Goal: Task Accomplishment & Management: Complete application form

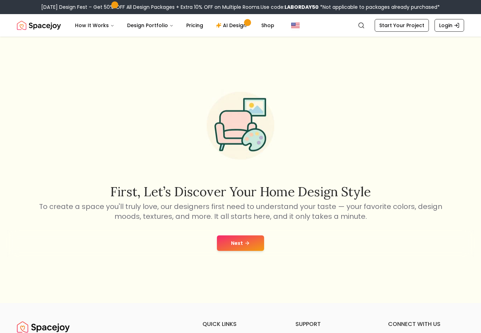
click at [245, 251] on button "Next" at bounding box center [240, 243] width 47 height 16
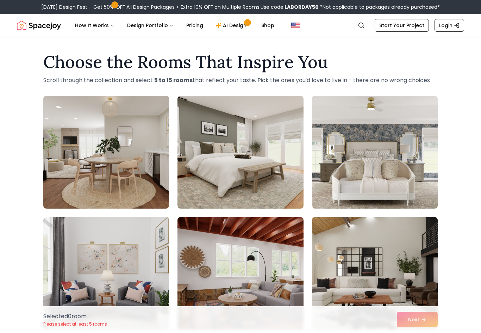
click at [107, 27] on button "How It Works" at bounding box center [94, 25] width 51 height 14
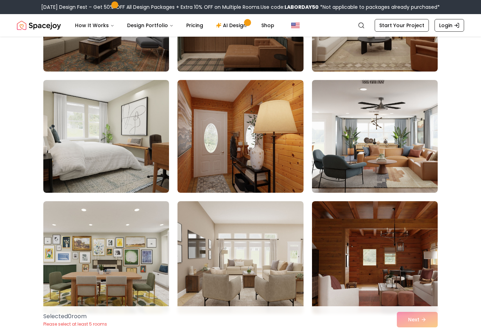
scroll to position [1129, 0]
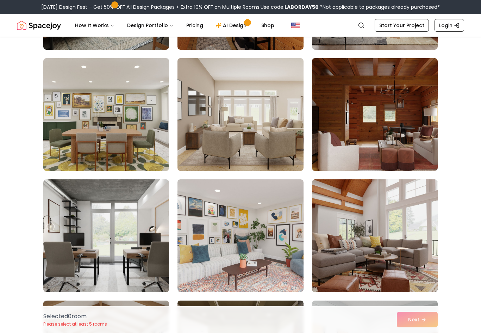
click at [408, 25] on link "Start Your Project" at bounding box center [402, 25] width 54 height 13
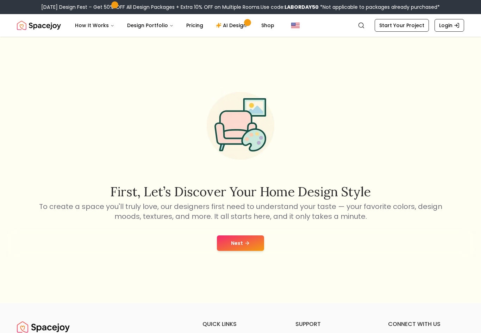
click at [244, 251] on button "Next" at bounding box center [240, 243] width 47 height 16
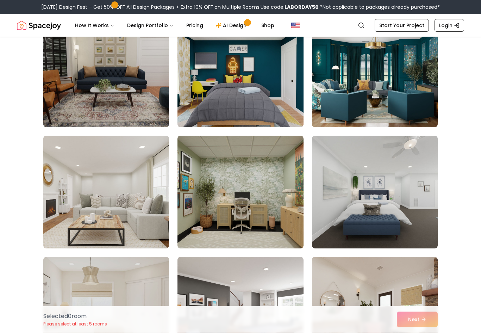
scroll to position [2001, 0]
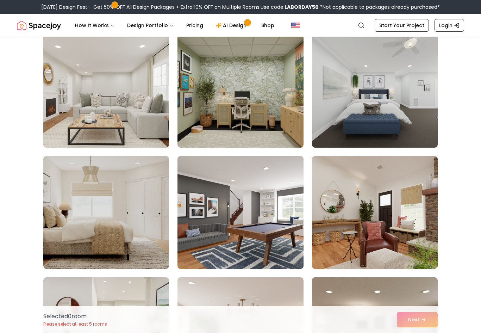
click at [145, 241] on img at bounding box center [106, 212] width 126 height 113
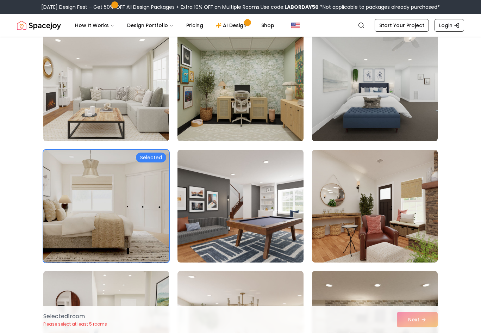
scroll to position [2006, 0]
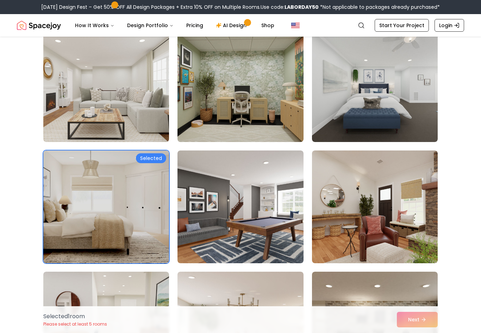
click at [151, 122] on img at bounding box center [106, 85] width 126 height 113
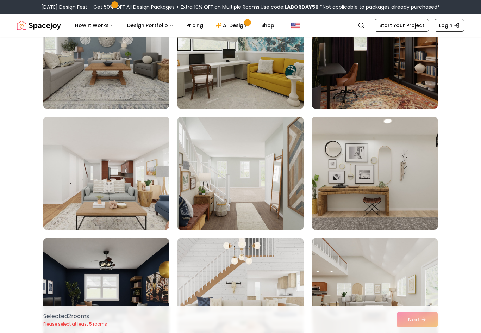
scroll to position [2505, 0]
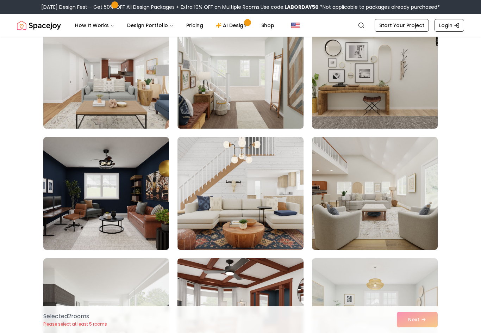
click at [373, 171] on img at bounding box center [375, 193] width 126 height 113
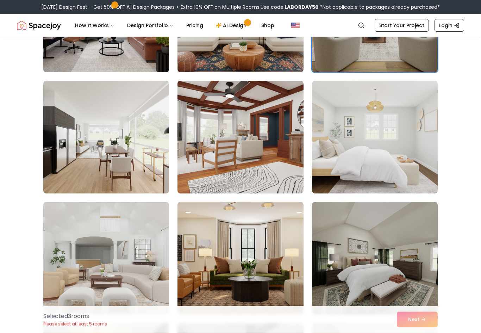
scroll to position [2683, 0]
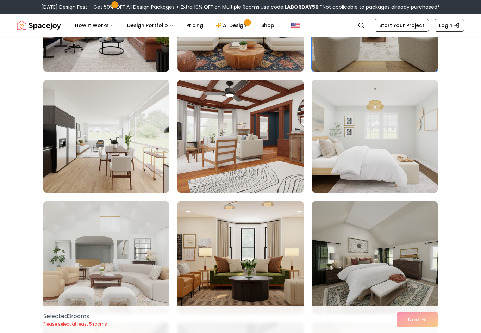
click at [152, 157] on img at bounding box center [106, 136] width 126 height 113
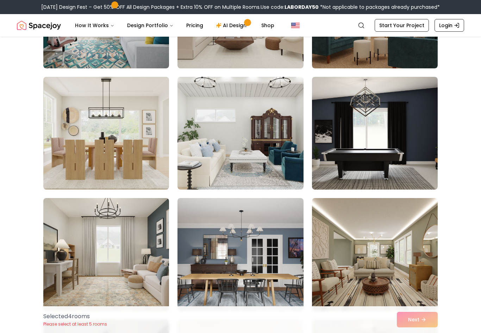
scroll to position [3682, 0]
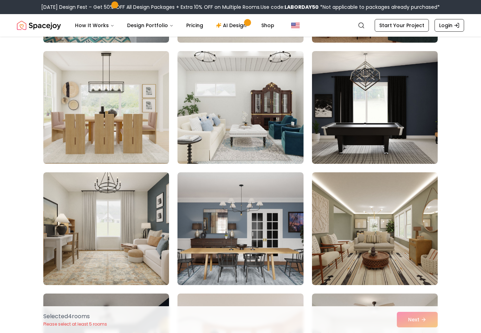
click at [155, 267] on img at bounding box center [106, 228] width 126 height 113
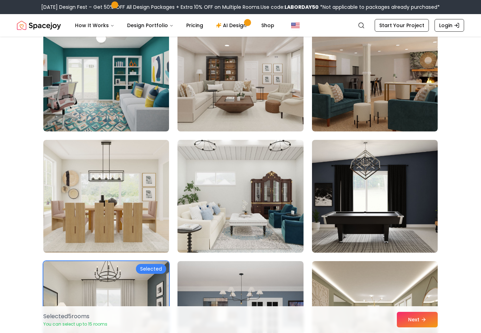
scroll to position [3500, 0]
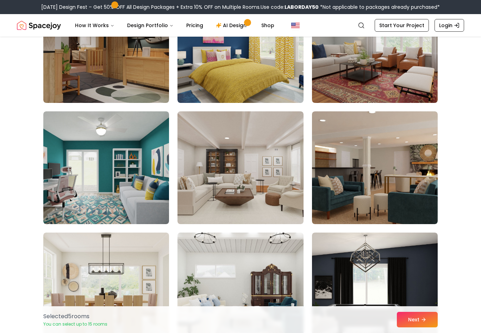
click at [423, 316] on button "Next" at bounding box center [417, 320] width 41 height 16
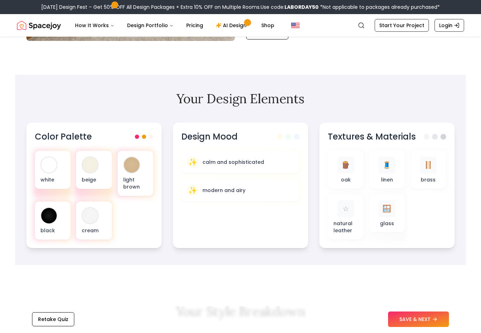
scroll to position [182, 0]
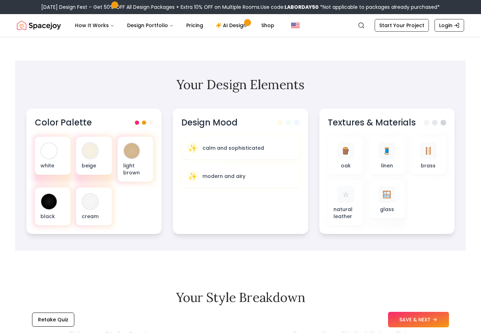
click at [278, 219] on div "Design Mood ✨ calm and sophisticated ✨ modern and airy" at bounding box center [240, 171] width 135 height 125
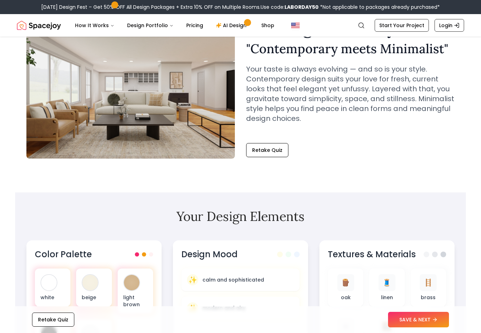
scroll to position [0, 0]
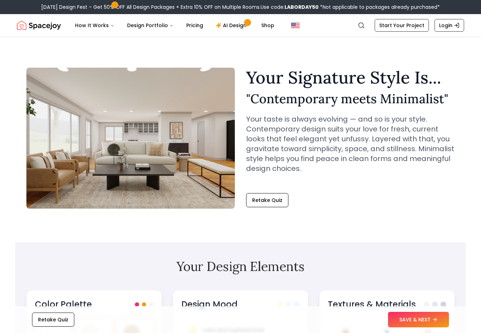
click at [418, 320] on button "SAVE & NEXT" at bounding box center [418, 320] width 61 height 16
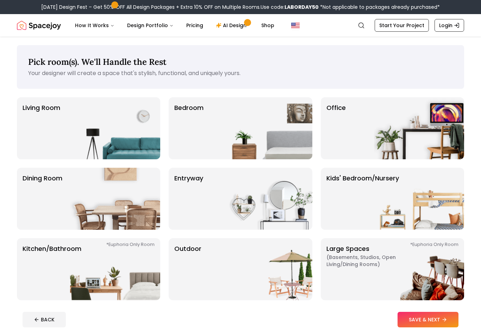
click at [121, 158] on img at bounding box center [115, 128] width 90 height 62
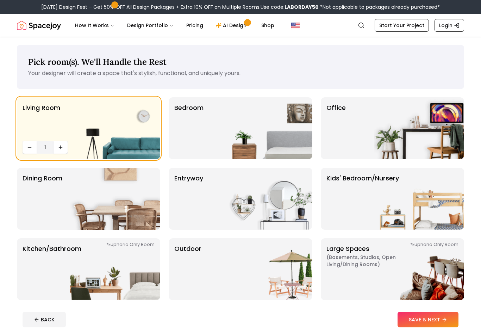
click at [290, 136] on img at bounding box center [267, 128] width 90 height 62
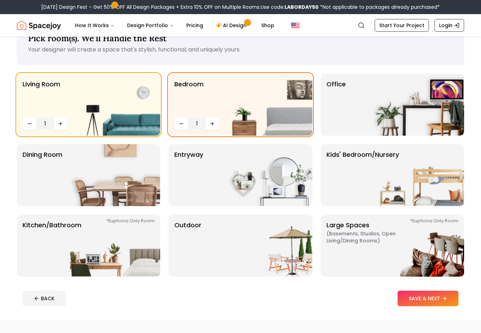
scroll to position [24, 0]
click at [288, 195] on img at bounding box center [267, 175] width 90 height 62
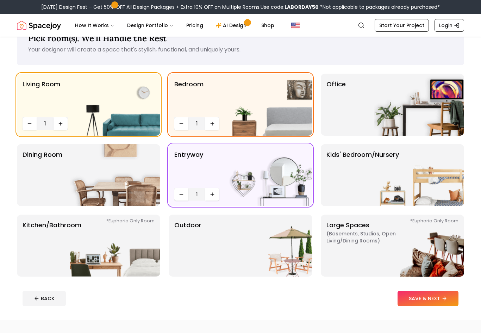
click at [278, 194] on img at bounding box center [267, 175] width 90 height 62
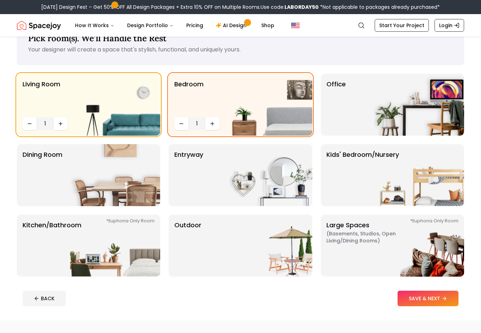
click at [155, 186] on img at bounding box center [115, 175] width 90 height 62
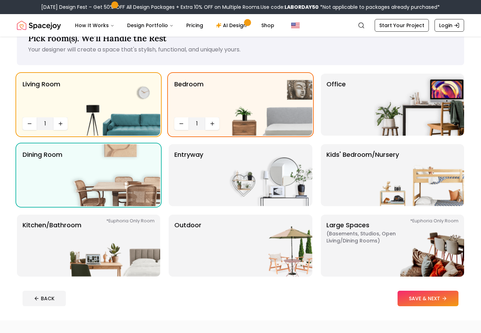
click at [126, 253] on img at bounding box center [115, 246] width 90 height 62
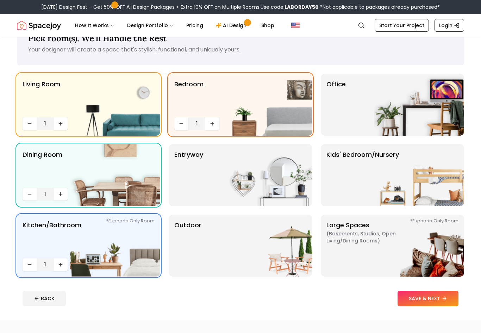
click at [126, 263] on img at bounding box center [115, 246] width 90 height 62
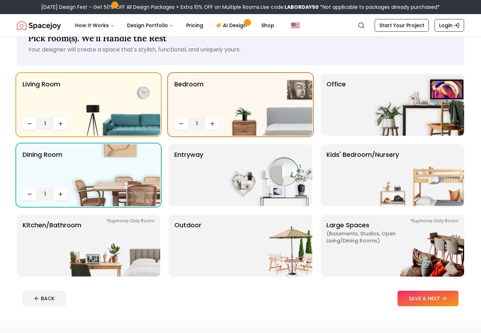
click at [417, 301] on button "SAVE & NEXT" at bounding box center [428, 299] width 61 height 16
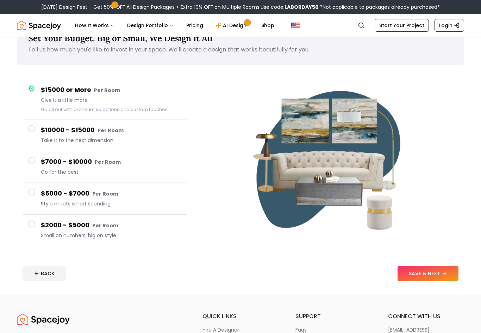
click at [442, 276] on button "SAVE & NEXT" at bounding box center [428, 274] width 61 height 16
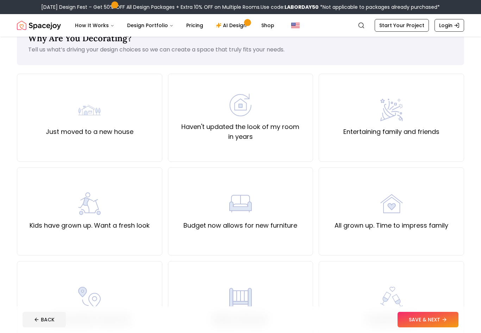
click at [123, 133] on label "Just moved to a new house" at bounding box center [90, 132] width 88 height 10
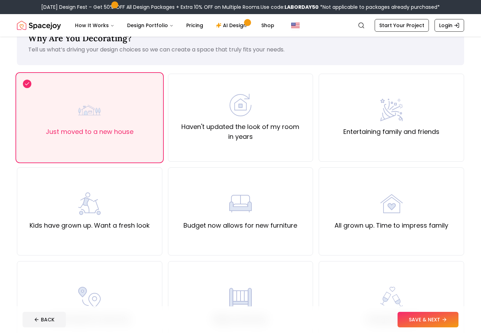
click at [451, 327] on button "SAVE & NEXT" at bounding box center [428, 320] width 61 height 16
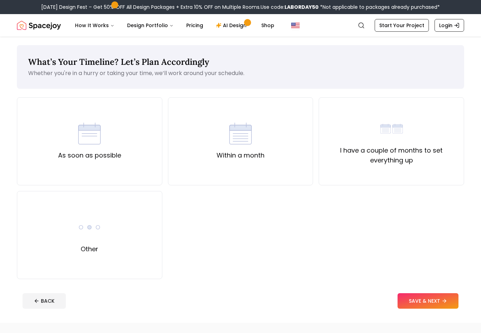
click at [413, 301] on button "SAVE & NEXT" at bounding box center [428, 301] width 61 height 16
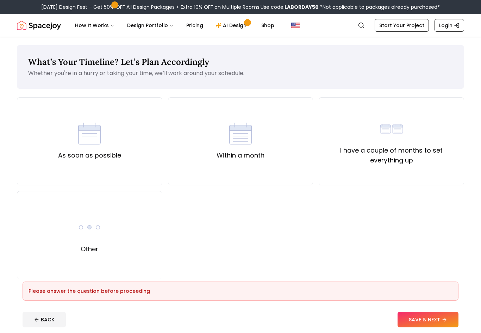
click at [121, 159] on div "As soon as possible" at bounding box center [90, 141] width 146 height 88
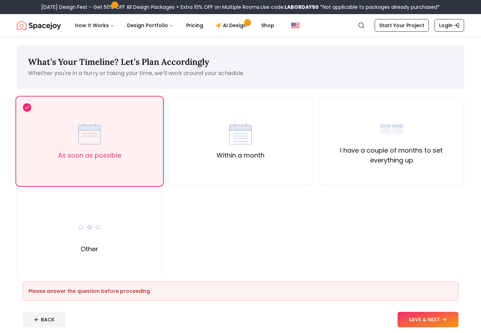
click at [424, 310] on footer "Please answer the question before proceeding BACK SAVE & NEXT" at bounding box center [241, 304] width 448 height 57
click at [438, 322] on button "SAVE & NEXT" at bounding box center [428, 320] width 61 height 16
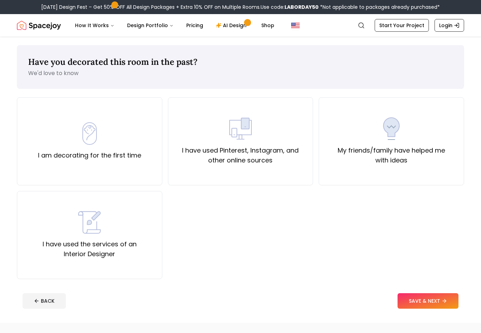
click at [133, 165] on div "I am decorating for the first time" at bounding box center [90, 141] width 146 height 88
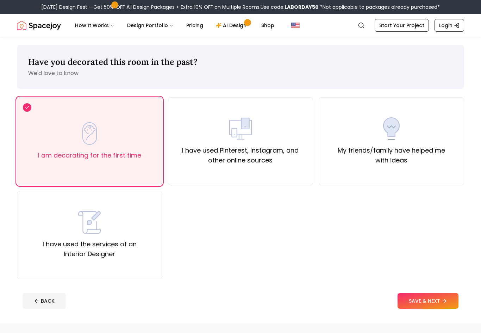
click at [427, 301] on button "SAVE & NEXT" at bounding box center [428, 301] width 61 height 16
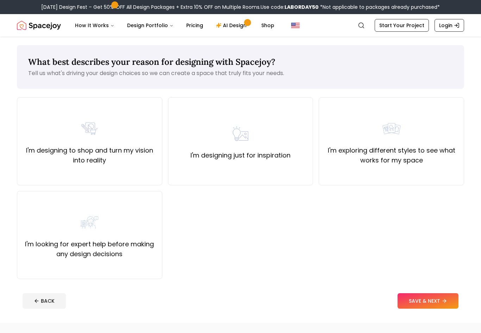
click at [42, 297] on button "BACK" at bounding box center [44, 301] width 43 height 16
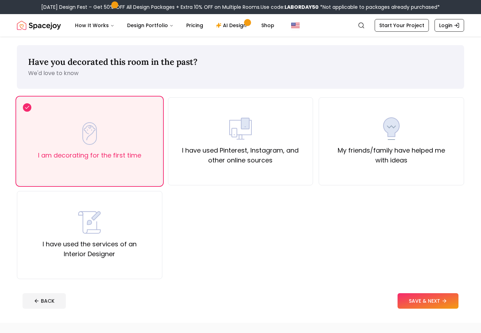
click at [235, 153] on label "I have used Pinterest, Instagram, and other online sources" at bounding box center [241, 156] width 134 height 20
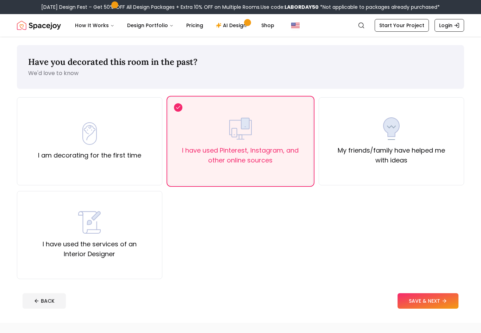
click at [431, 308] on button "SAVE & NEXT" at bounding box center [428, 301] width 61 height 16
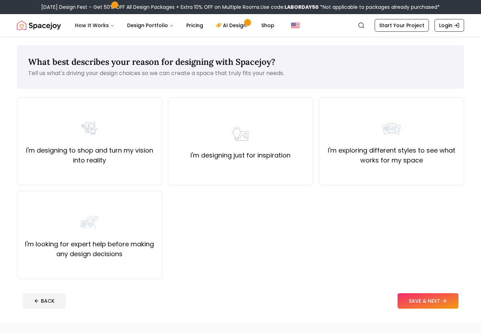
click at [281, 173] on div "I'm designing just for inspiration" at bounding box center [241, 141] width 146 height 88
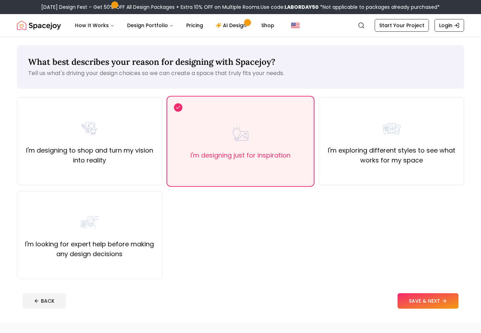
click at [141, 179] on div "I'm designing to shop and turn my vision into reality" at bounding box center [90, 141] width 146 height 88
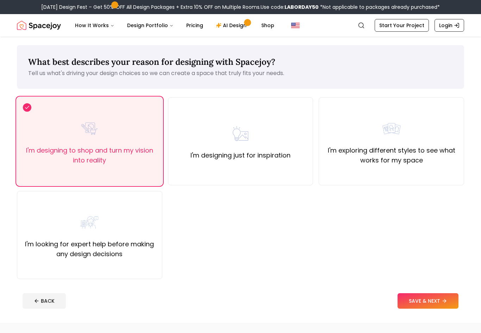
click at [432, 304] on button "SAVE & NEXT" at bounding box center [428, 301] width 61 height 16
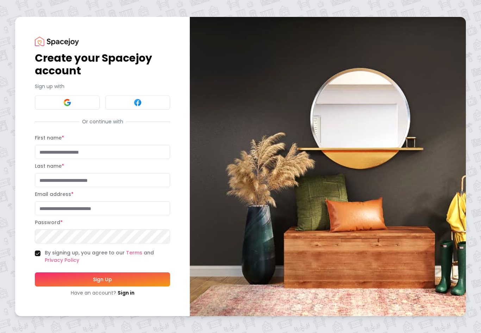
click at [141, 106] on img at bounding box center [138, 102] width 8 height 8
click at [89, 108] on button at bounding box center [67, 103] width 65 height 14
